Goal: Information Seeking & Learning: Learn about a topic

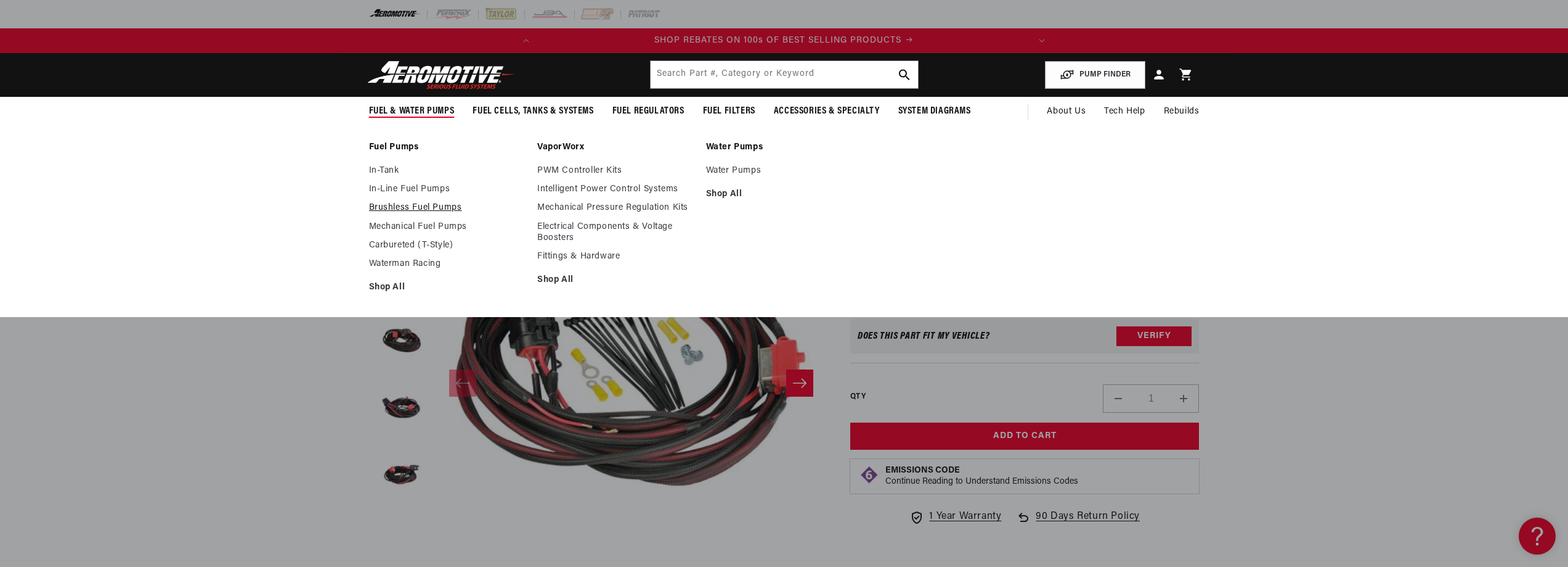
click at [389, 205] on link "Brushless Fuel Pumps" at bounding box center [448, 208] width 156 height 11
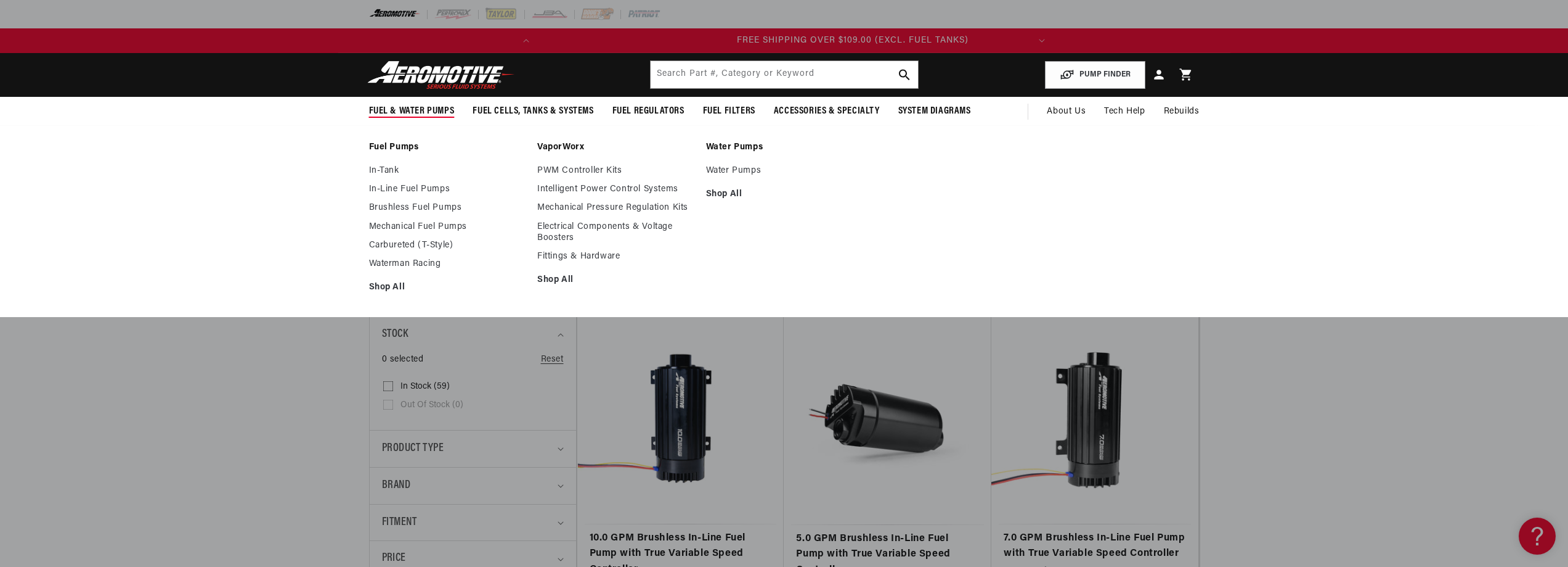
scroll to position [0, 488]
click at [410, 189] on link "In-Line Fuel Pumps" at bounding box center [448, 189] width 156 height 11
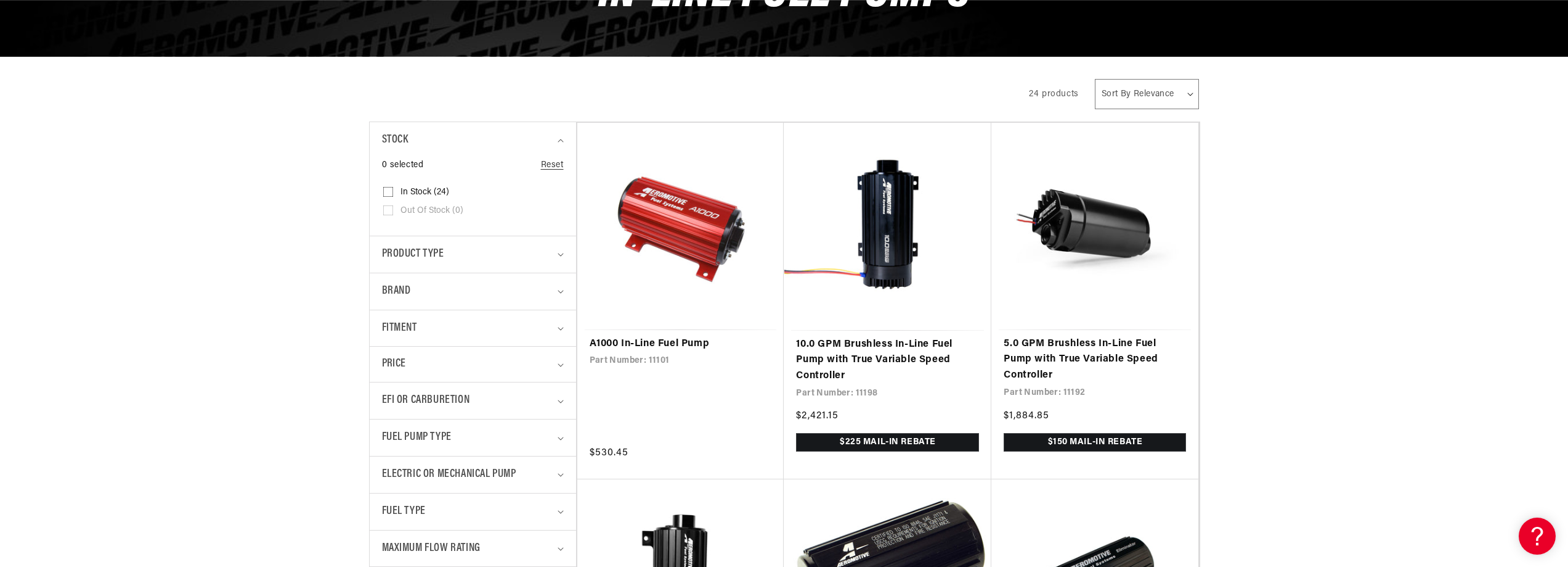
scroll to position [205, 0]
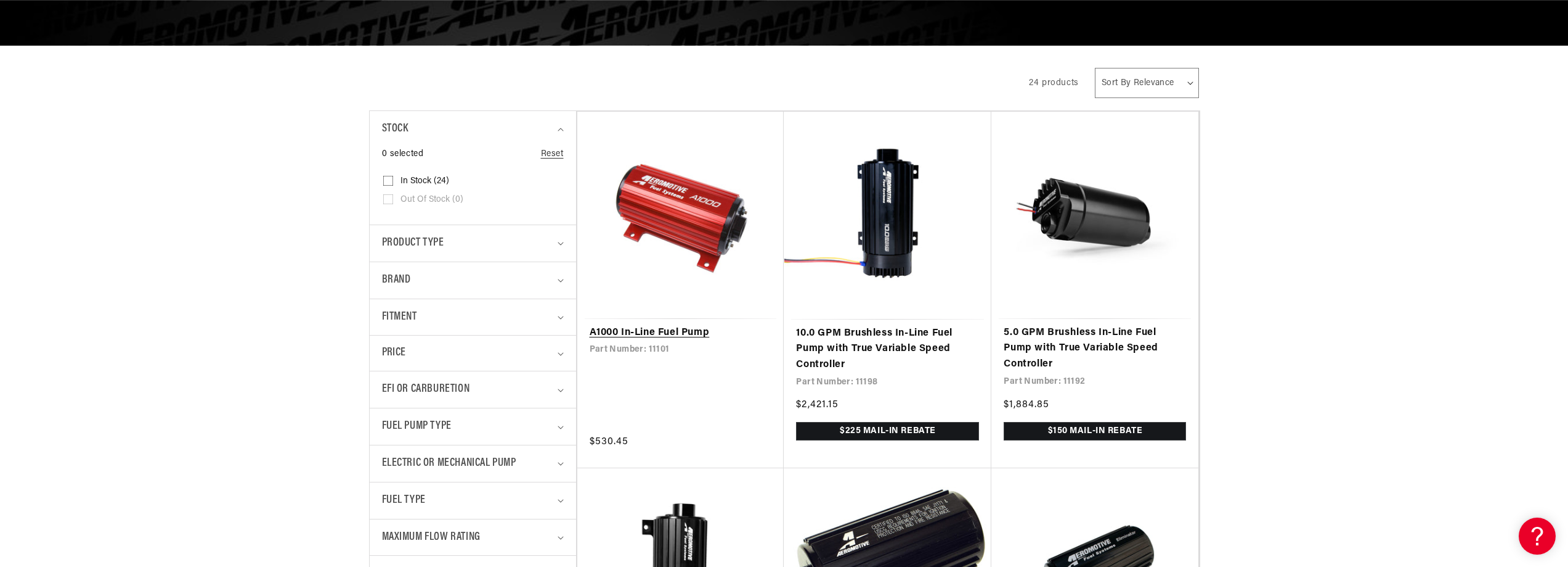
click at [637, 338] on link "A1000 In-Line Fuel Pump" at bounding box center [681, 332] width 182 height 16
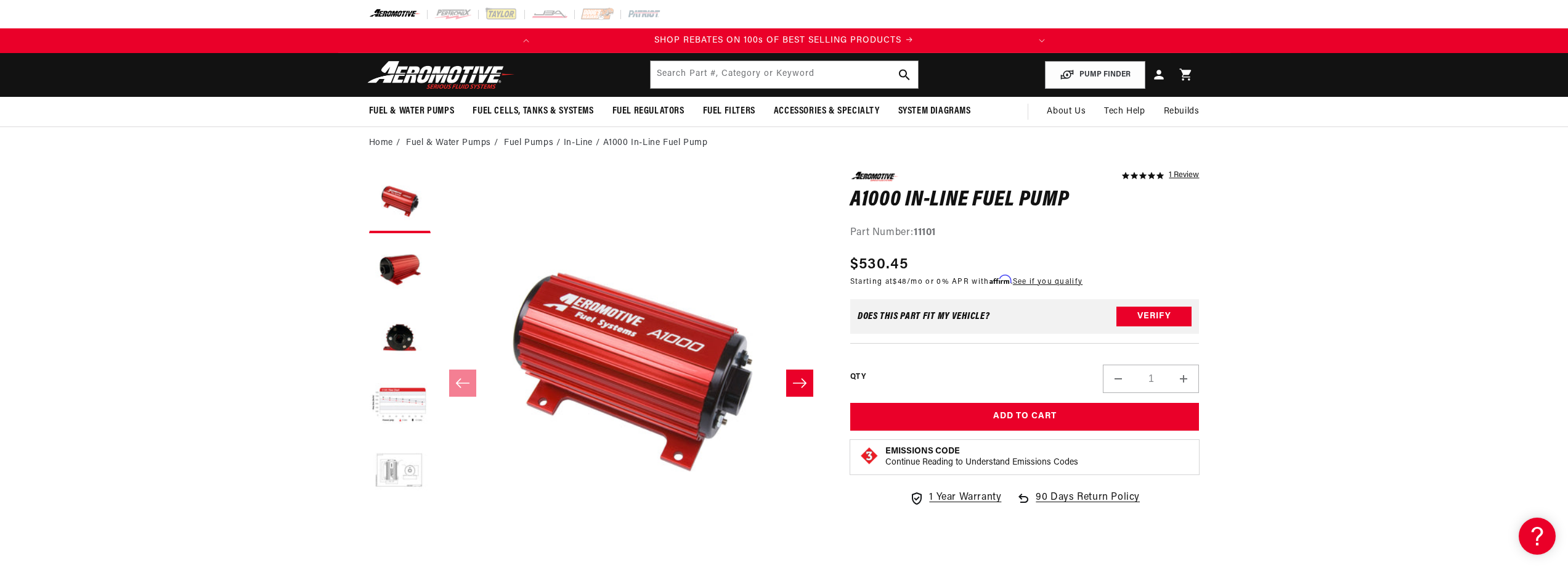
click at [394, 461] on button "Load image 5 in gallery view" at bounding box center [400, 473] width 61 height 61
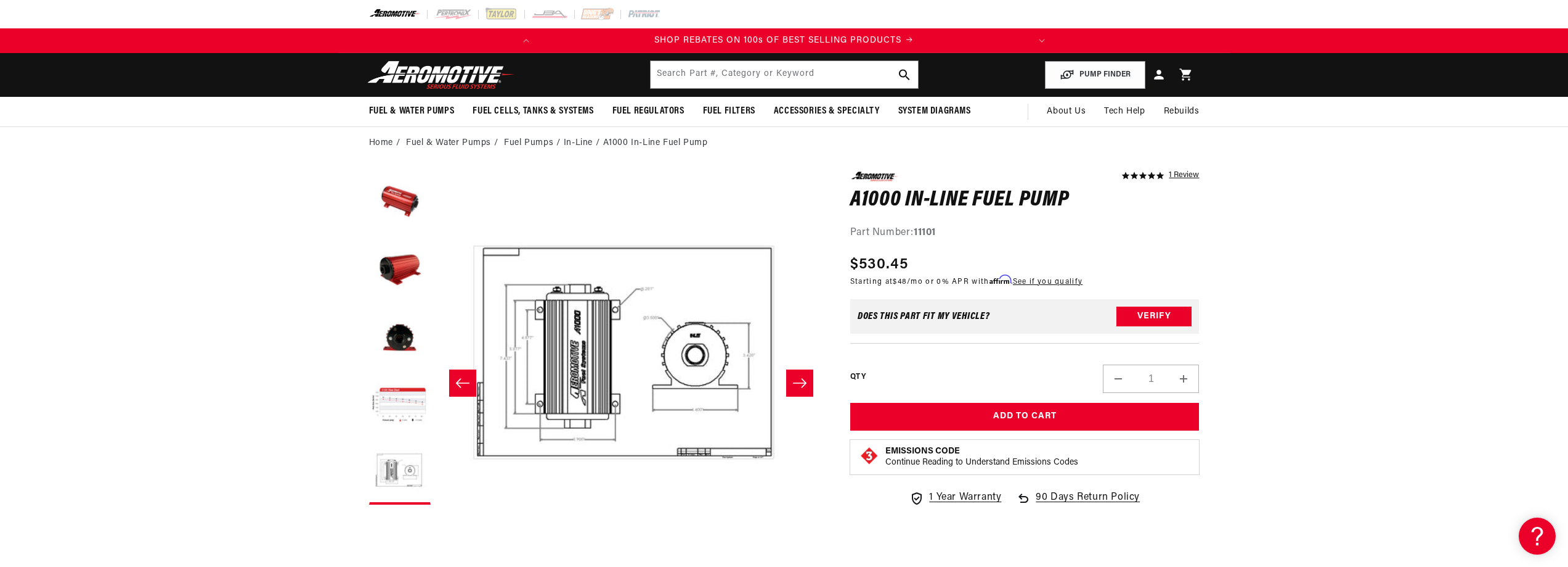
click at [797, 386] on icon "Slide right" at bounding box center [800, 383] width 15 height 12
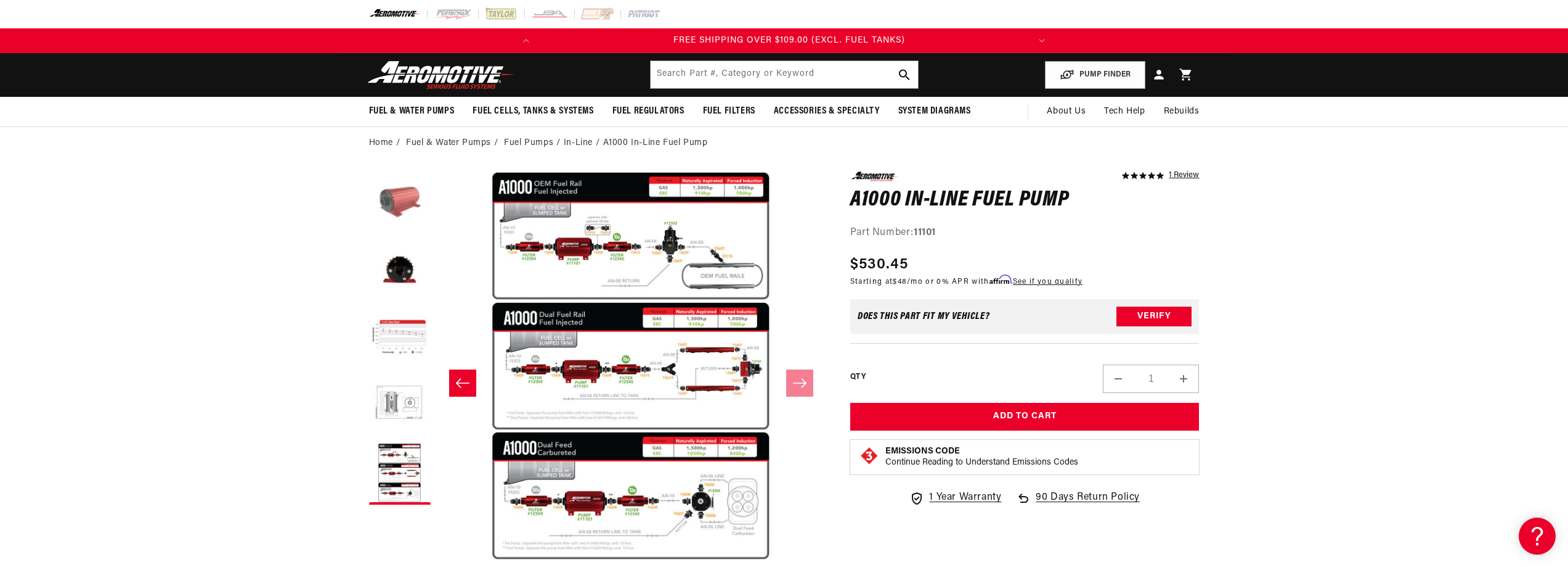
click at [402, 204] on button "Load image 2 in gallery view" at bounding box center [400, 202] width 61 height 61
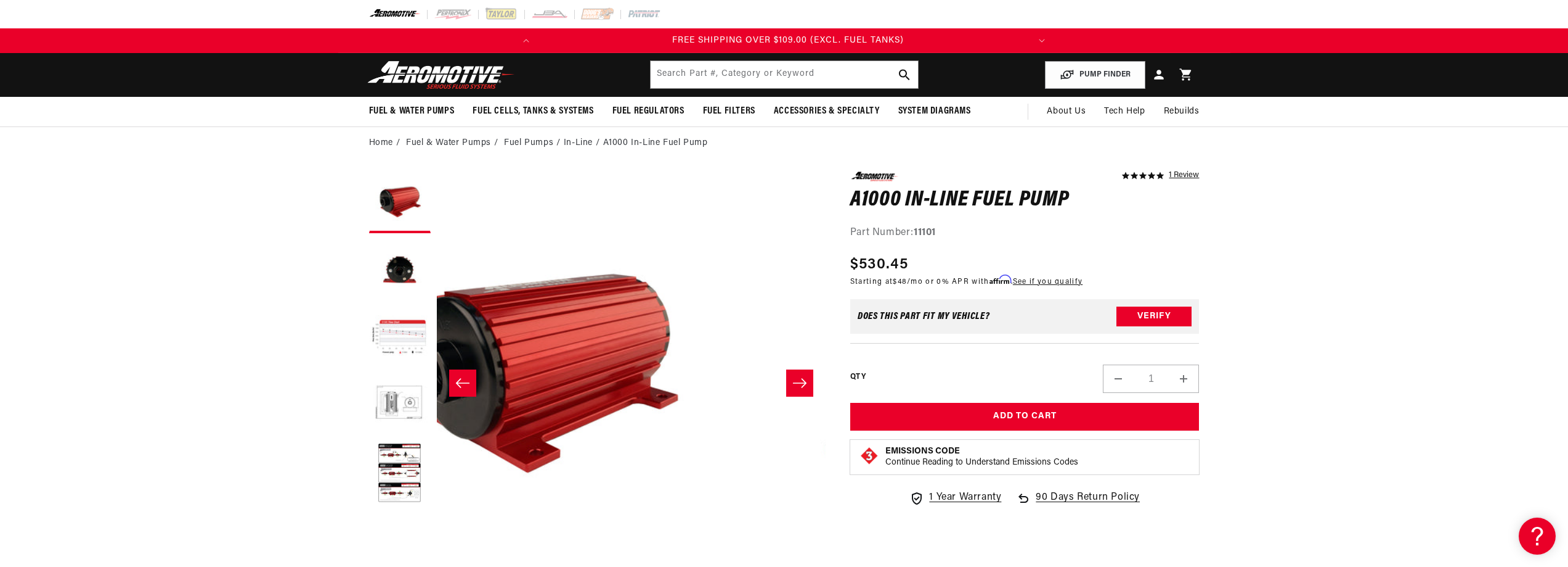
scroll to position [0, 389]
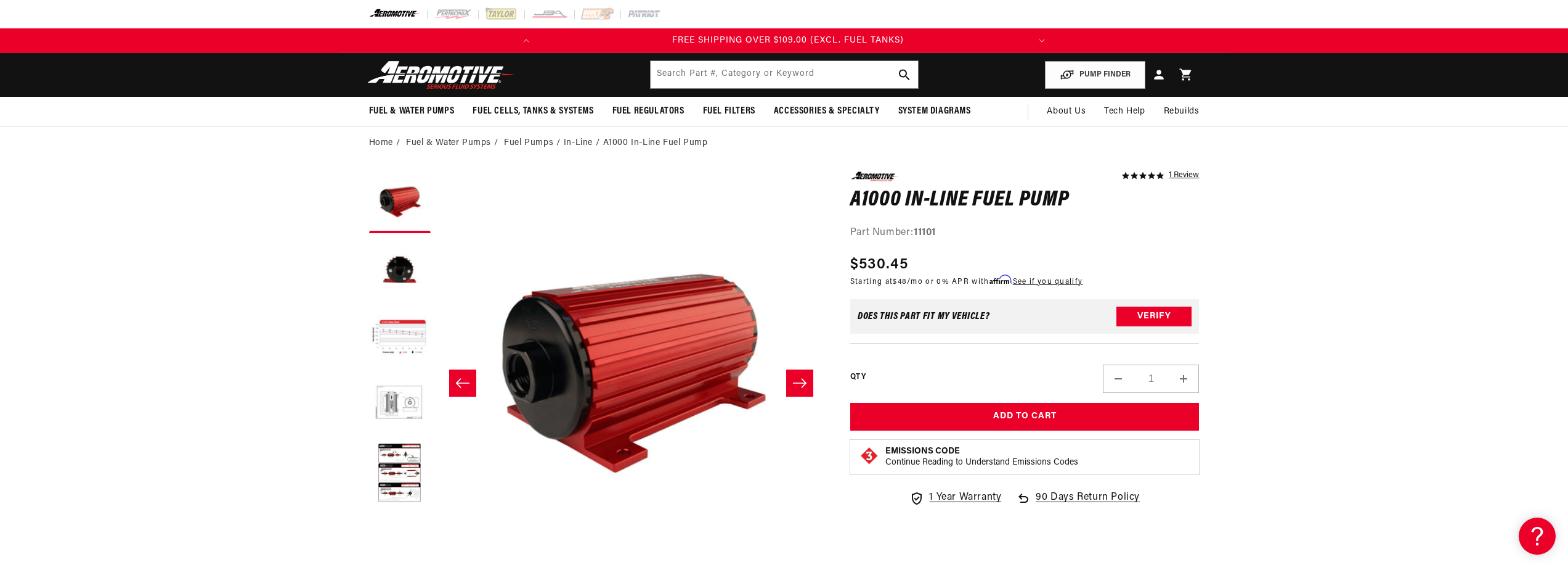
click at [471, 379] on button "Slide left" at bounding box center [462, 383] width 27 height 27
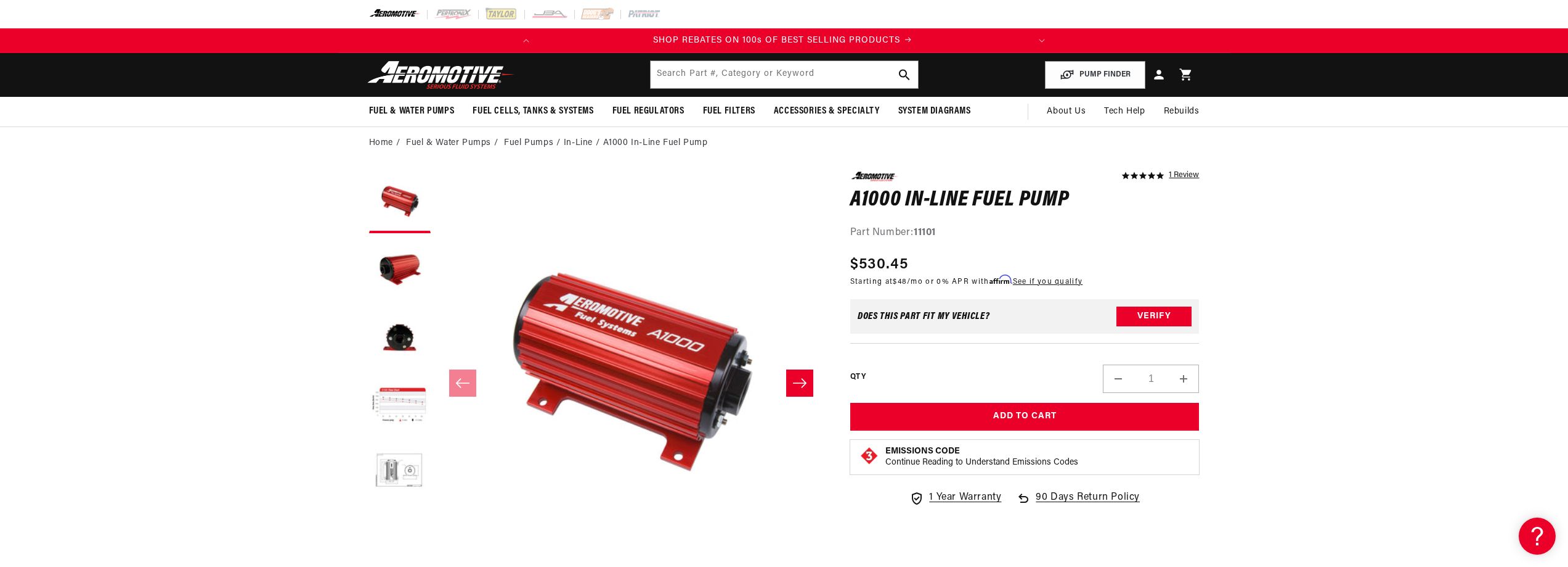
scroll to position [0, 0]
click at [797, 380] on icon "Slide right" at bounding box center [800, 383] width 15 height 12
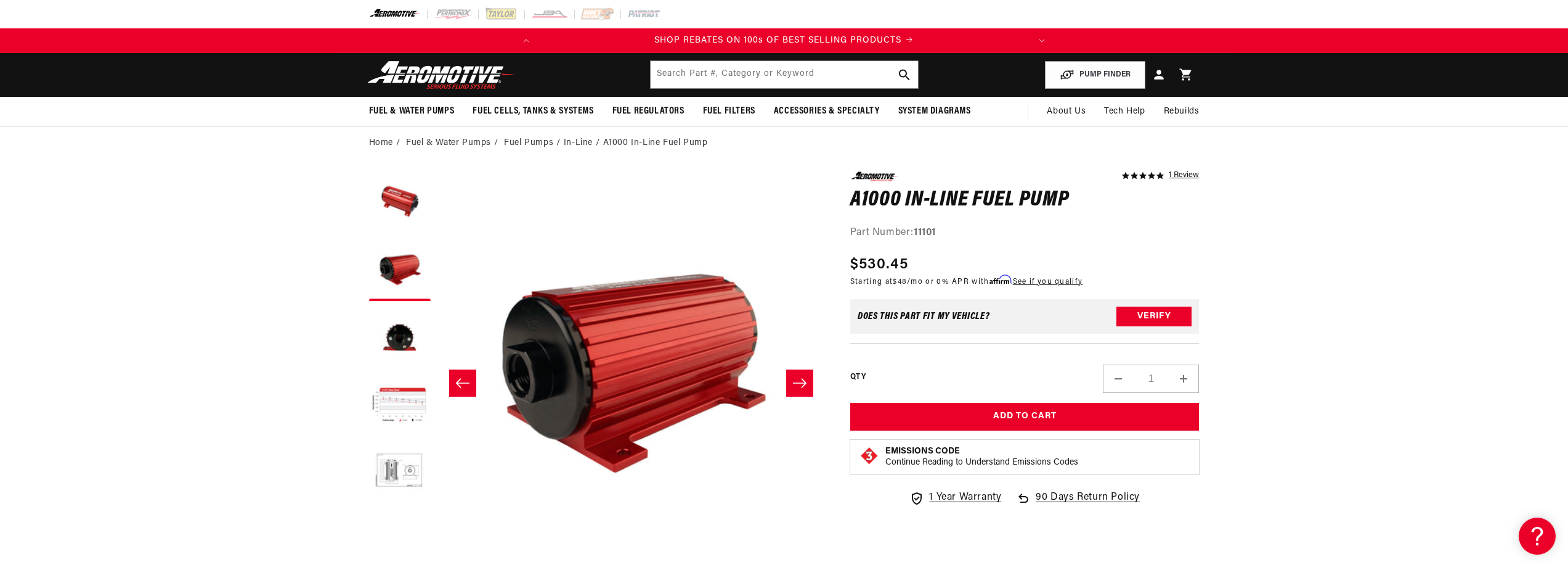
click at [797, 380] on icon "Slide right" at bounding box center [800, 383] width 15 height 12
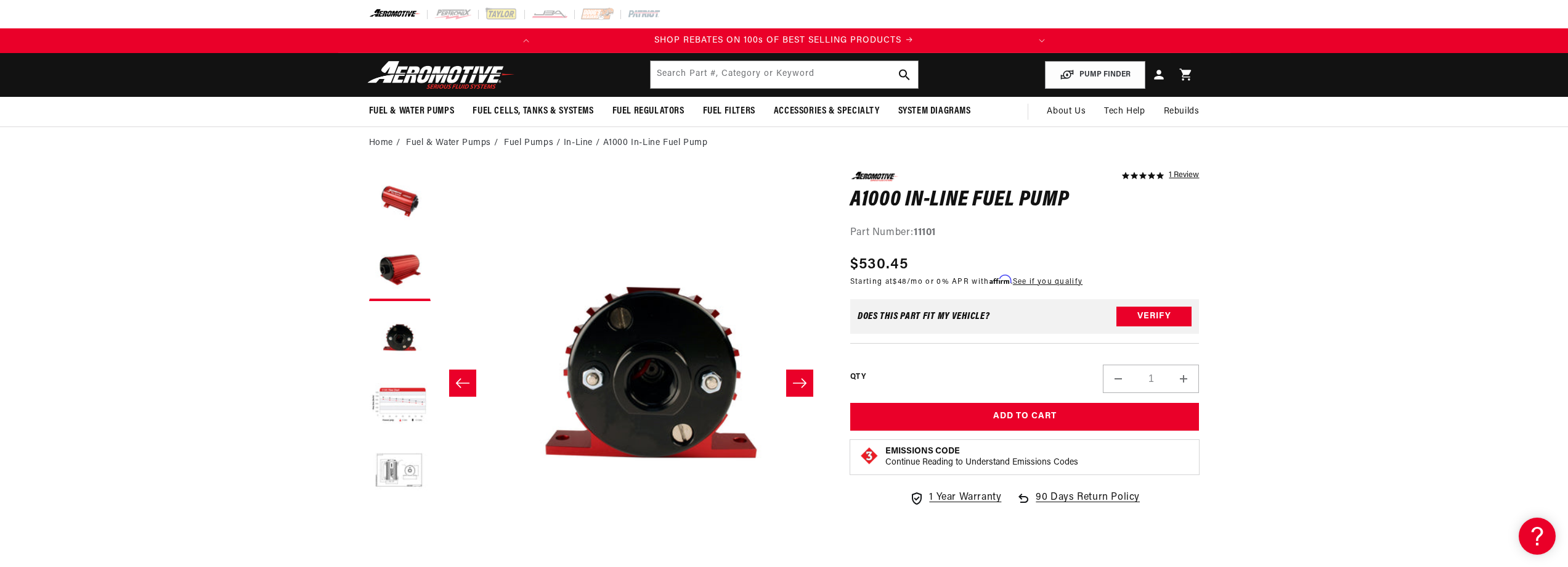
scroll to position [0, 778]
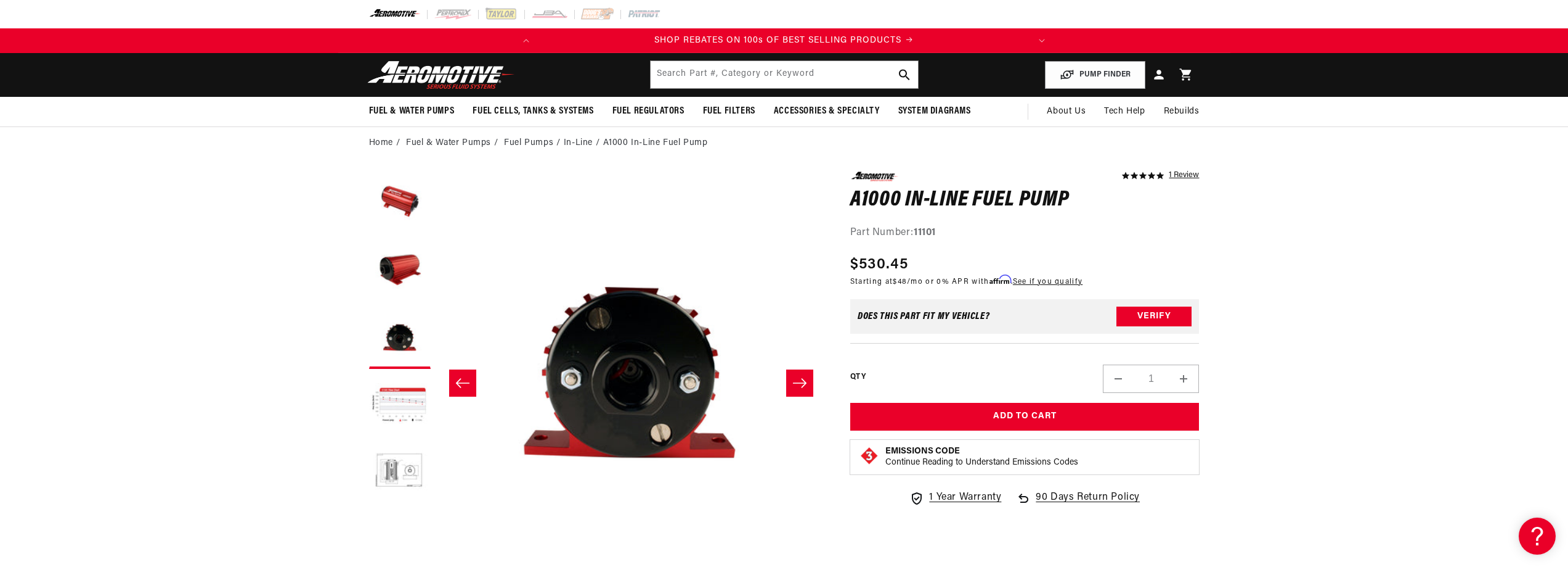
click at [797, 380] on icon "Slide right" at bounding box center [800, 383] width 15 height 12
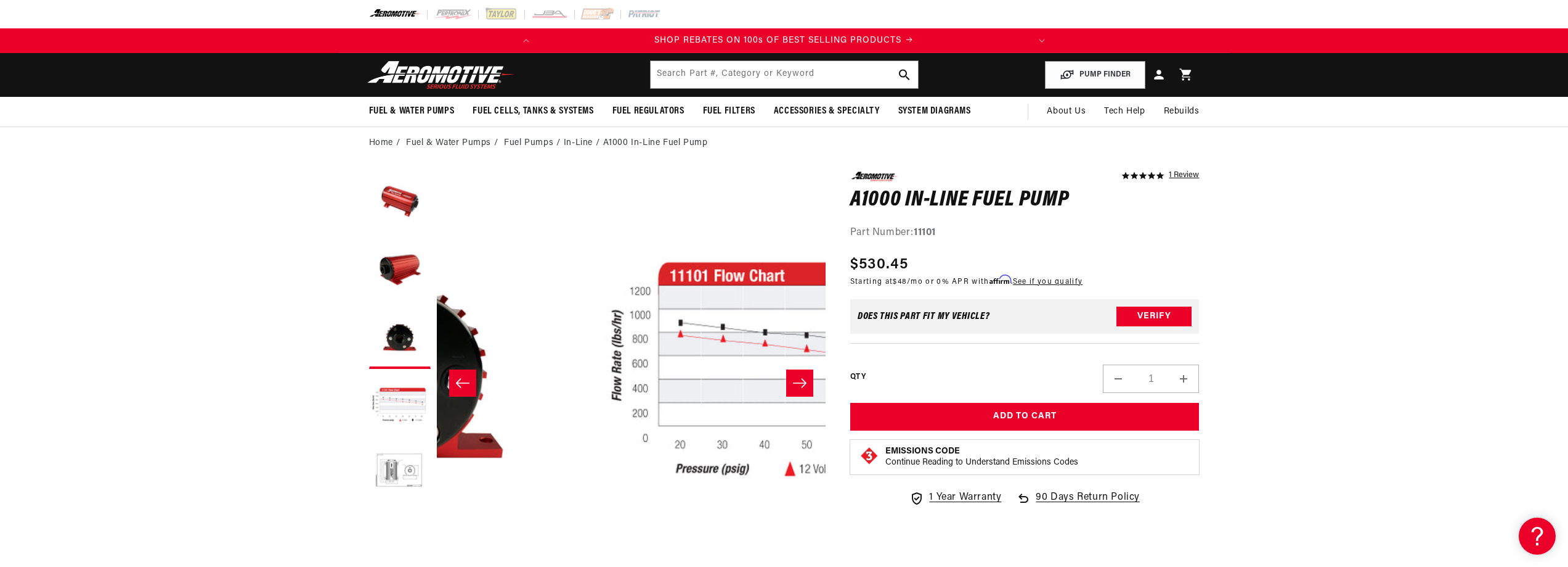
scroll to position [0, 1167]
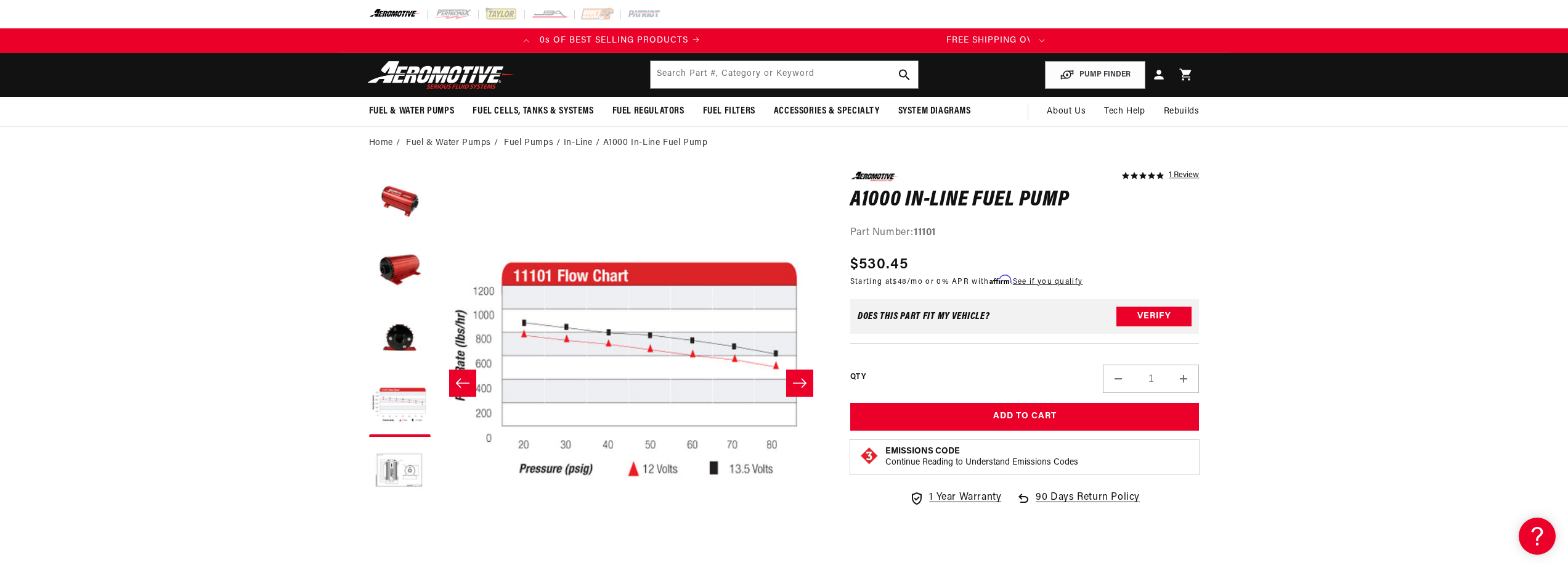
click at [797, 380] on icon "Slide right" at bounding box center [800, 383] width 15 height 12
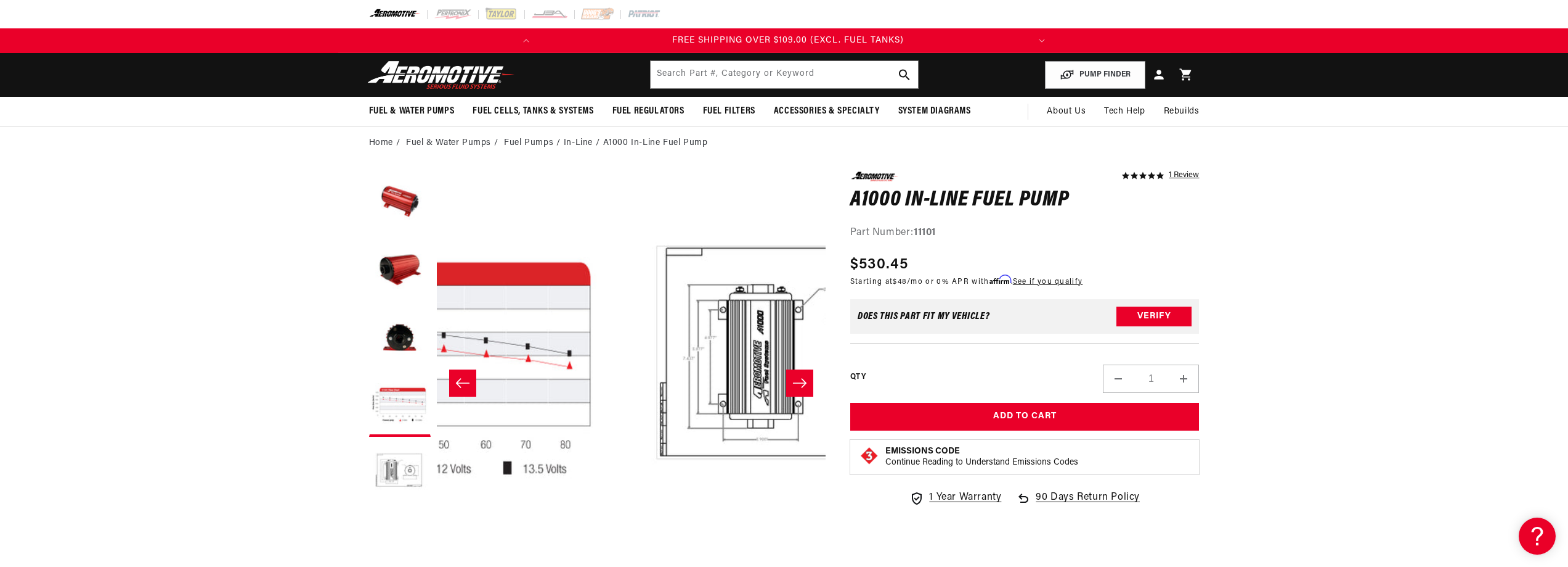
scroll to position [0, 1557]
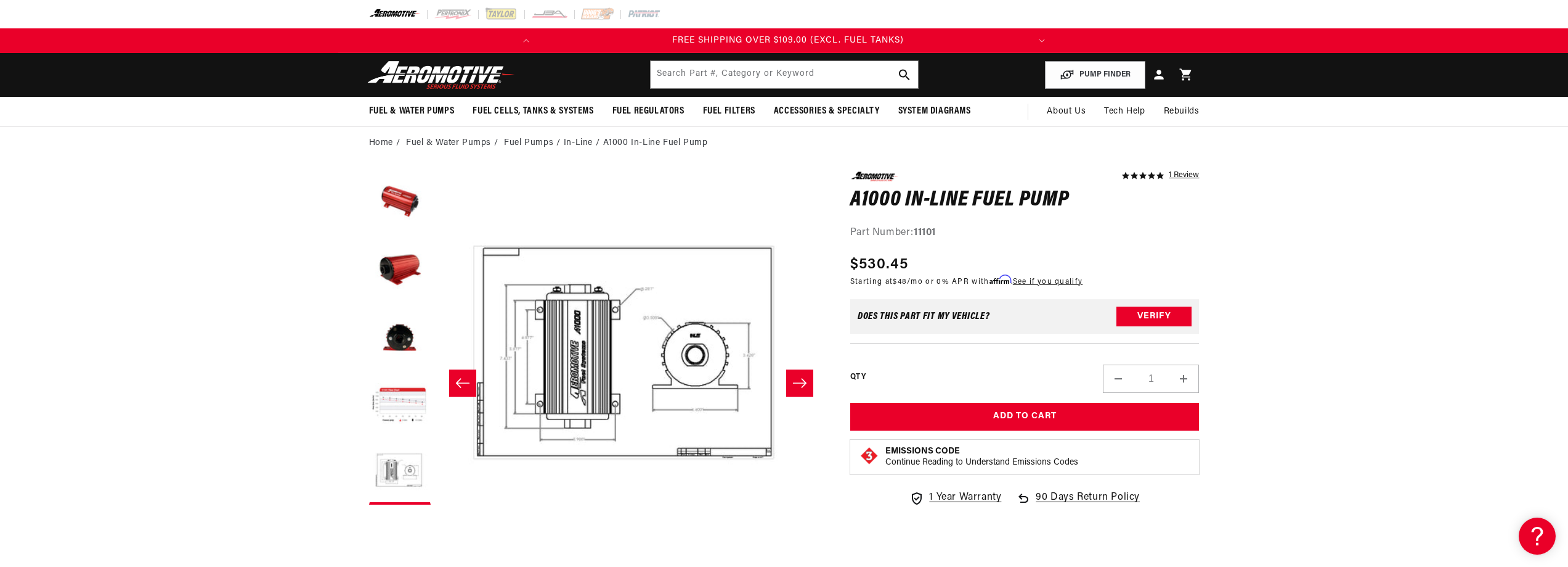
click at [797, 380] on icon "Slide right" at bounding box center [800, 383] width 15 height 12
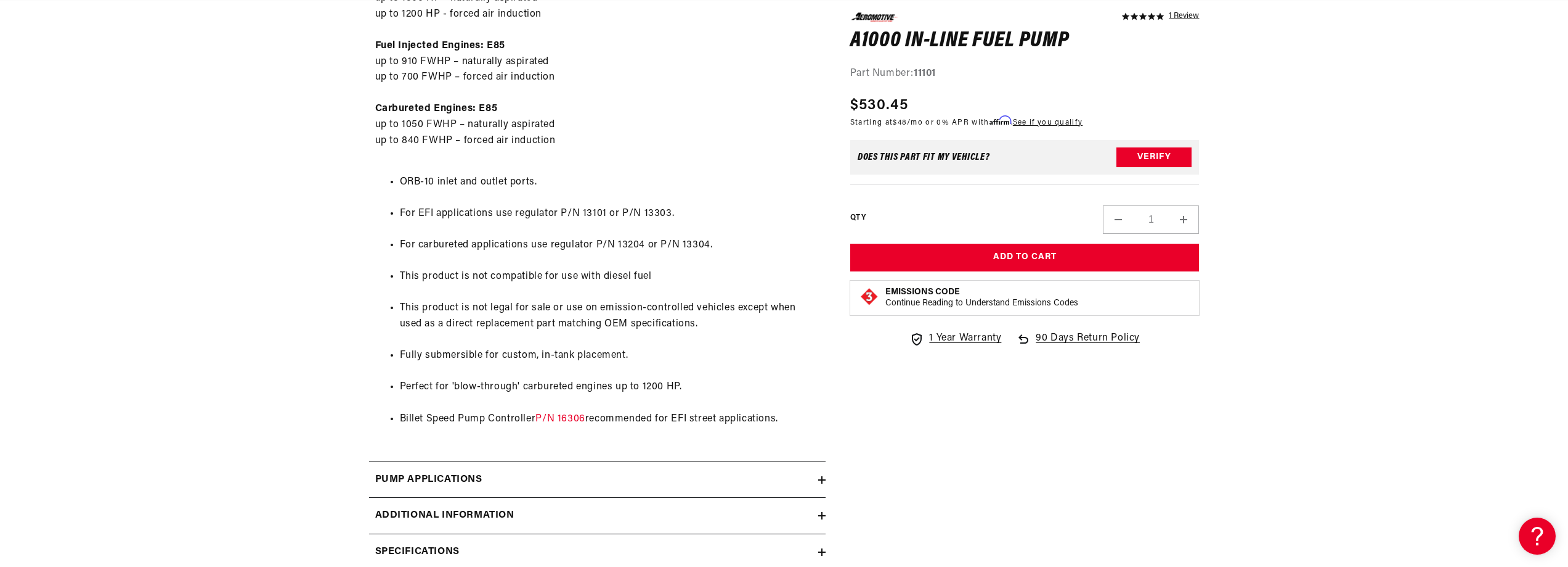
scroll to position [0, 488]
click at [566, 417] on link "P/N 16306" at bounding box center [559, 418] width 49 height 10
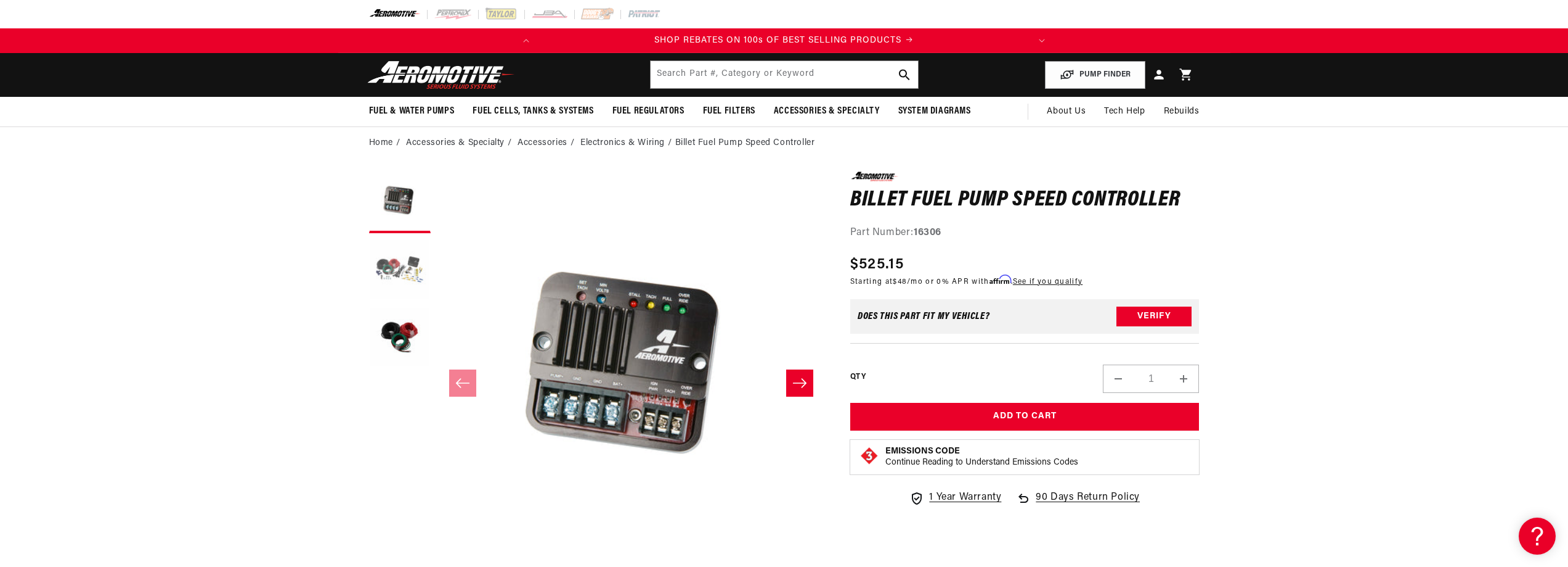
click at [402, 267] on button "Load image 2 in gallery view" at bounding box center [400, 270] width 61 height 61
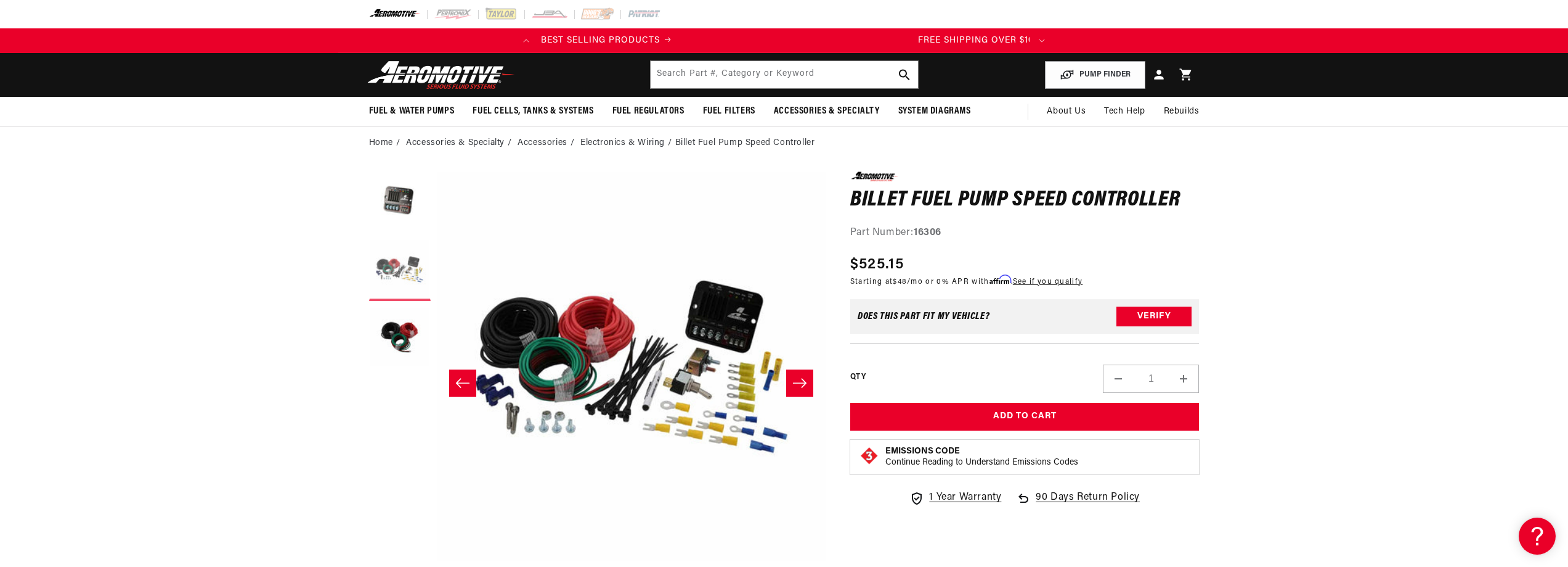
scroll to position [0, 488]
click at [402, 267] on button "Load image 2 in gallery view" at bounding box center [400, 270] width 61 height 61
click at [403, 325] on button "Load image 3 in gallery view" at bounding box center [400, 338] width 61 height 61
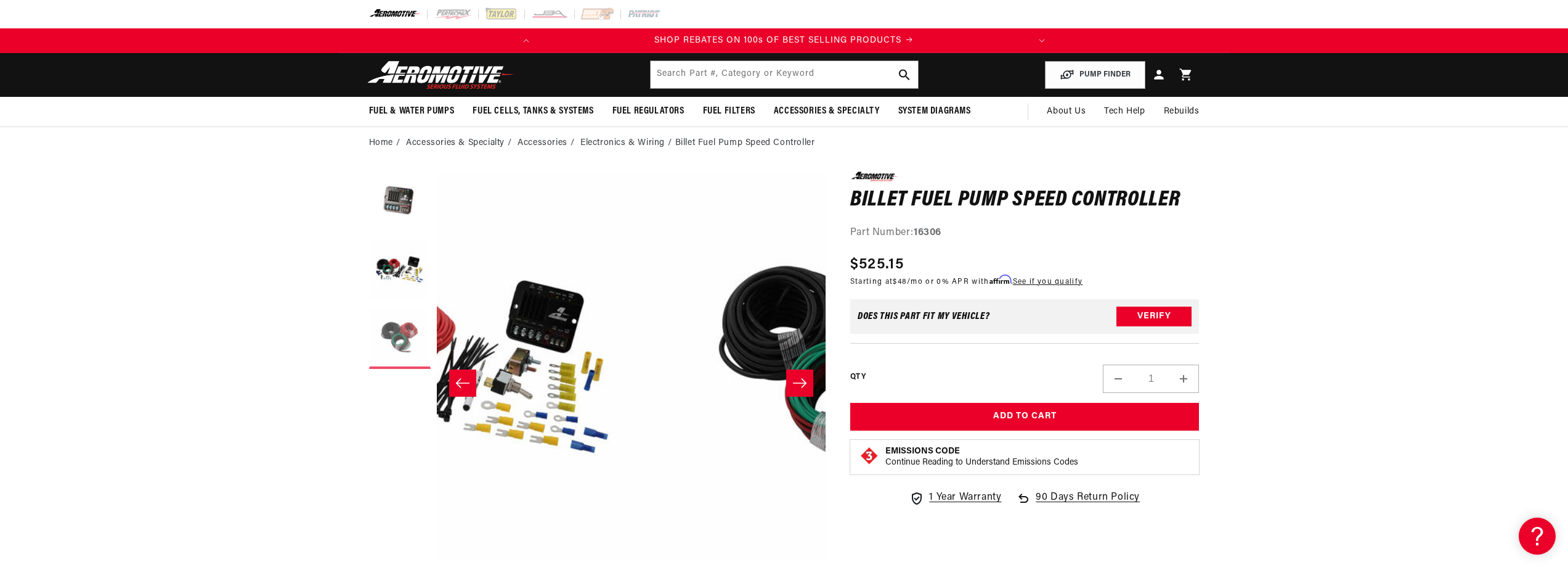
scroll to position [0, 778]
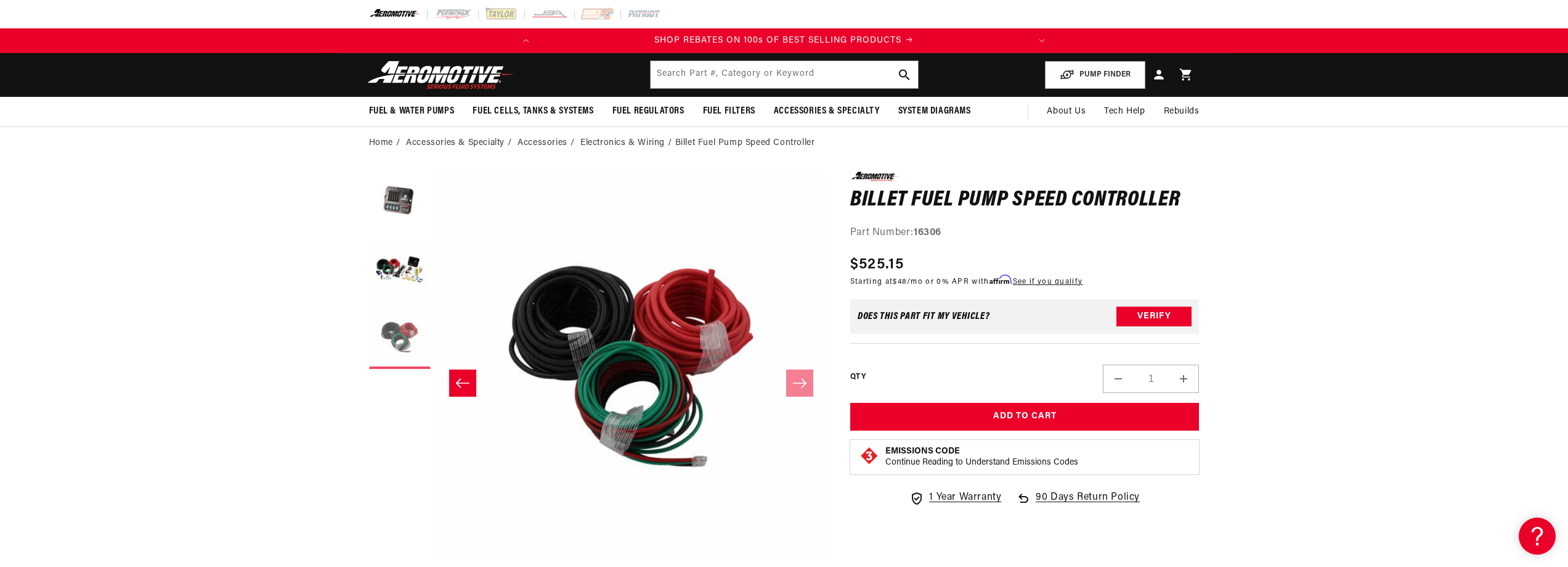
click at [403, 325] on button "Load image 3 in gallery view" at bounding box center [400, 338] width 61 height 61
click at [411, 277] on button "Load image 2 in gallery view" at bounding box center [400, 270] width 61 height 61
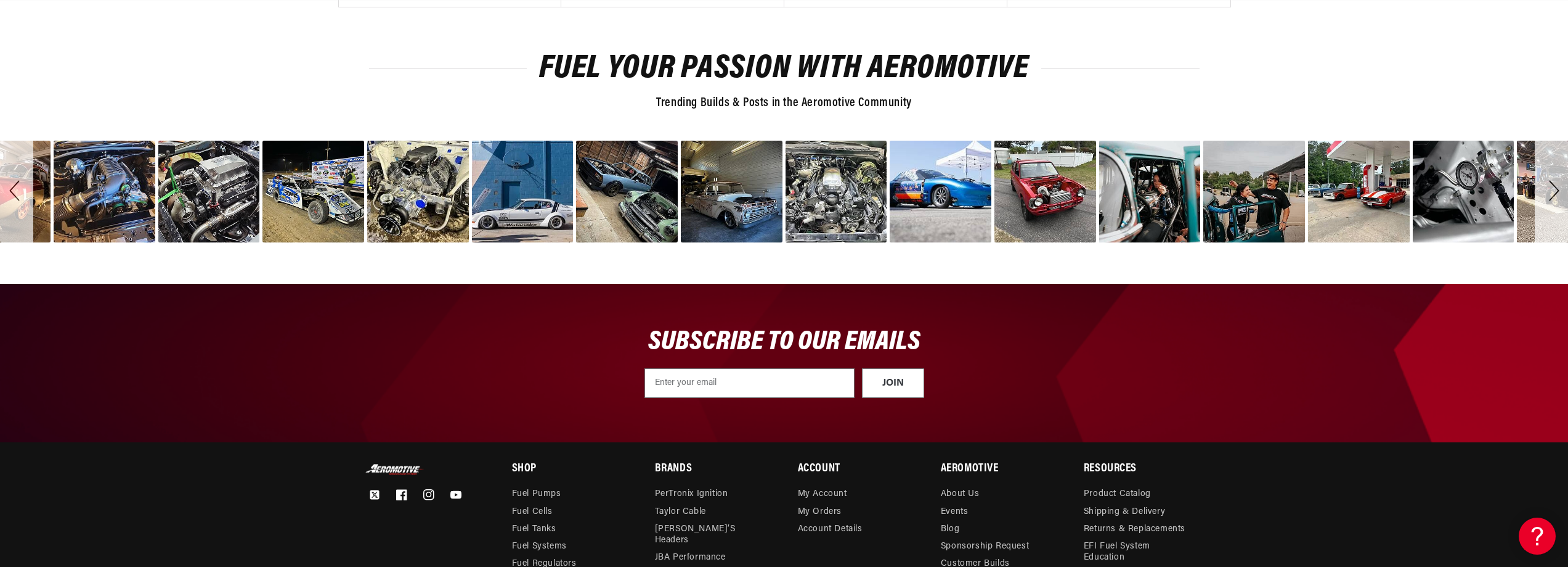
scroll to position [0, 0]
